Goal: Information Seeking & Learning: Learn about a topic

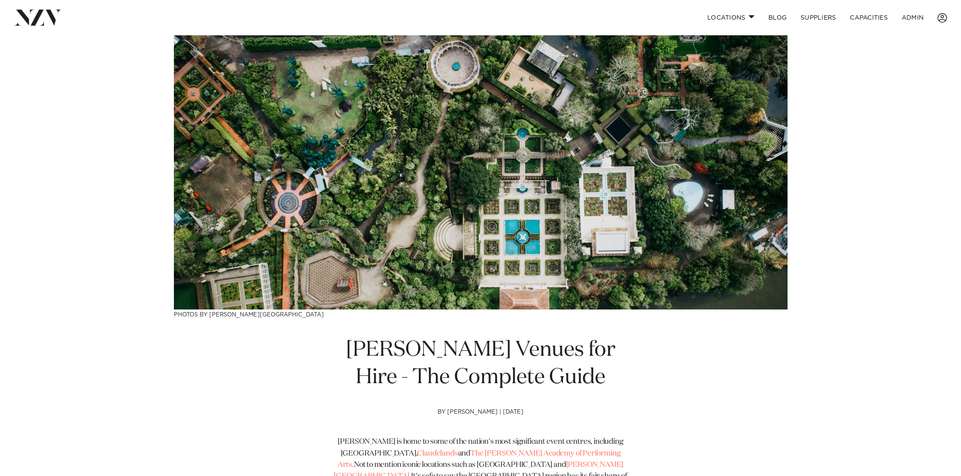
scroll to position [328, 0]
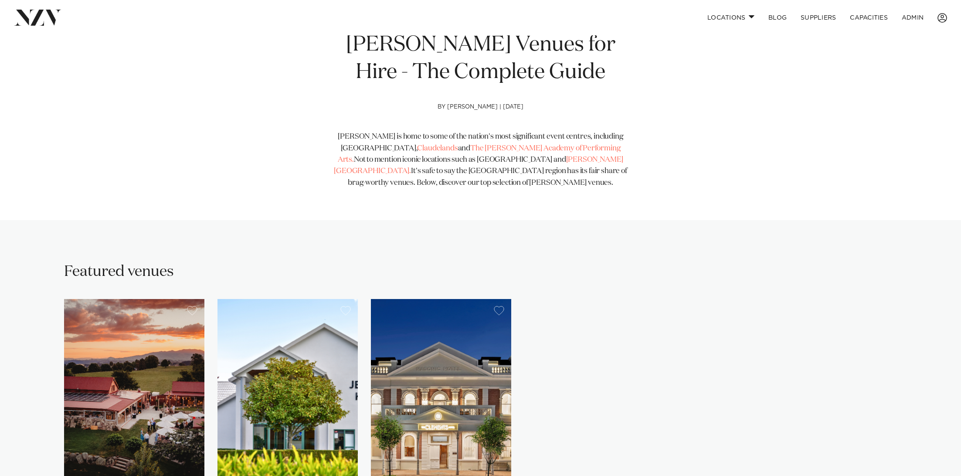
click at [174, 148] on div "Hamilton Venues for Hire - The Complete Guide by Avya Trotter-Hlavac | 09 Oct 2…" at bounding box center [480, 118] width 613 height 175
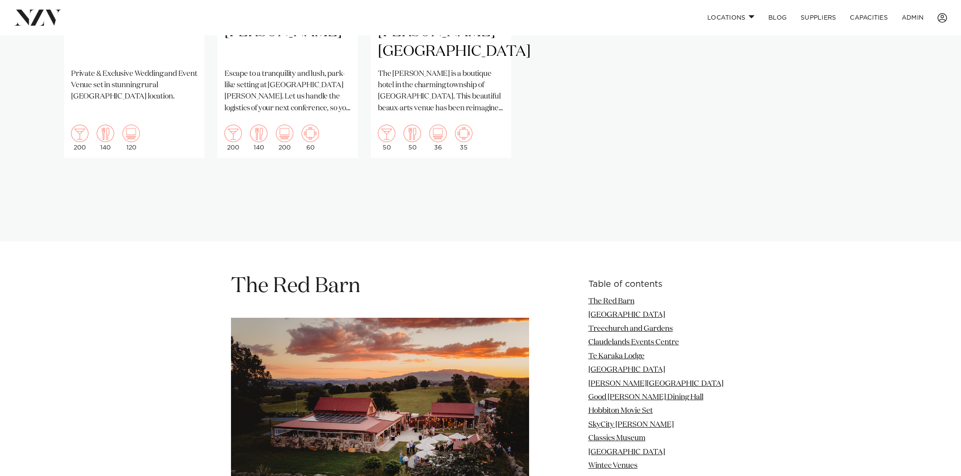
scroll to position [54, 0]
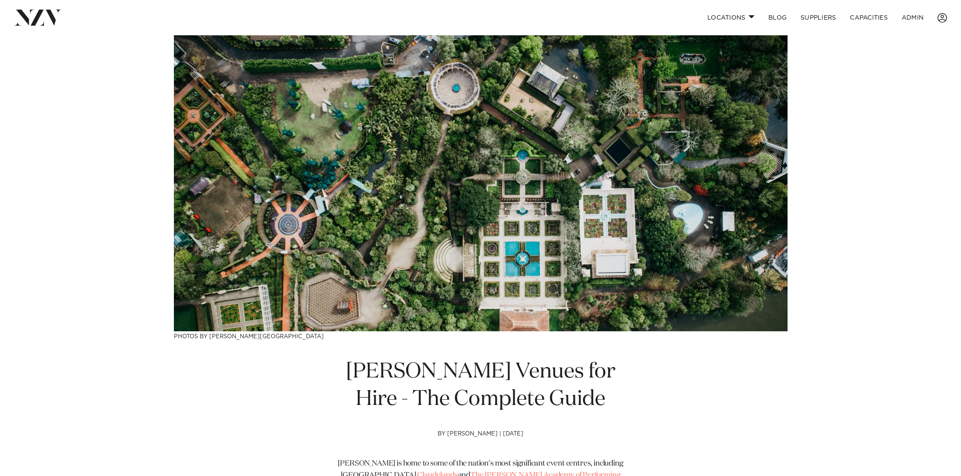
scroll to position [0, 0]
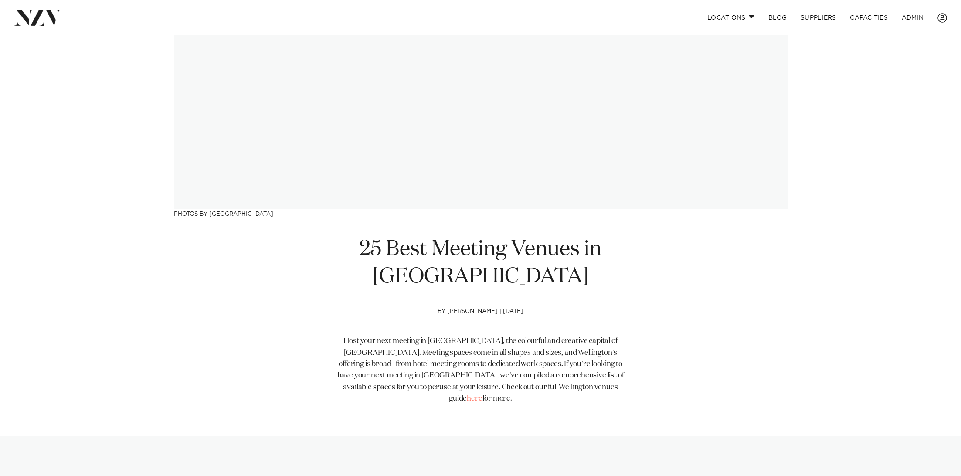
scroll to position [127, 0]
